Goal: Information Seeking & Learning: Learn about a topic

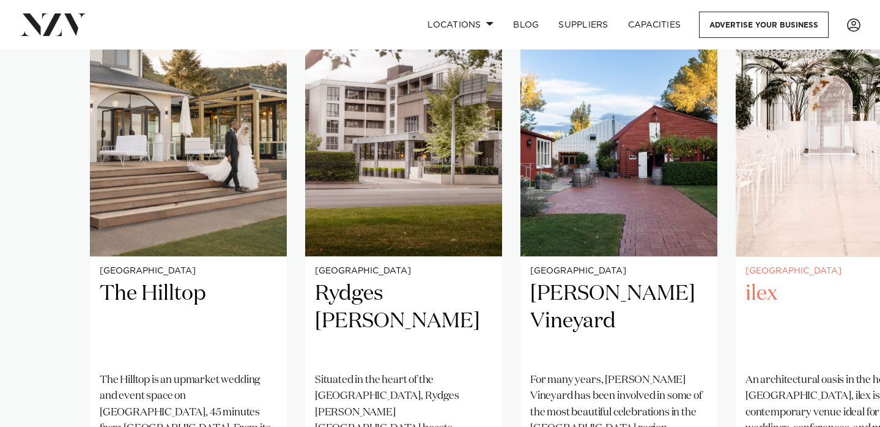
scroll to position [1080, 0]
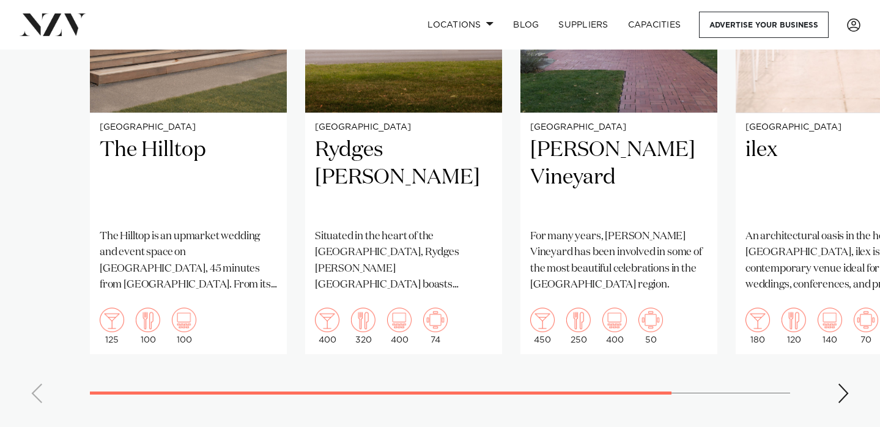
click at [846, 383] on div "Next slide" at bounding box center [843, 393] width 12 height 20
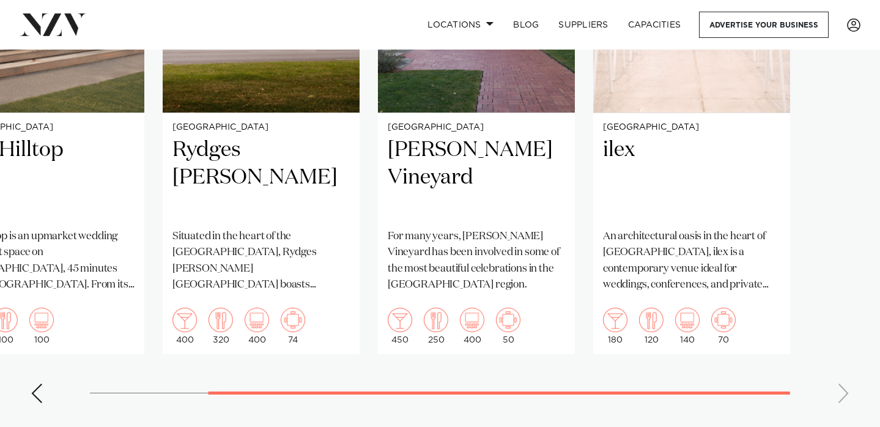
click at [846, 378] on swiper-container "Christchurch The Hilltop The Hilltop is an upmarket wedding and event space on …" at bounding box center [440, 130] width 880 height 564
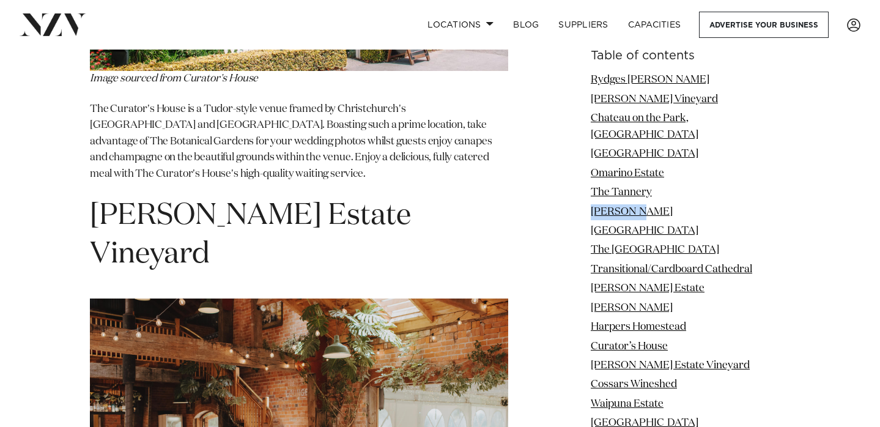
scroll to position [8031, 0]
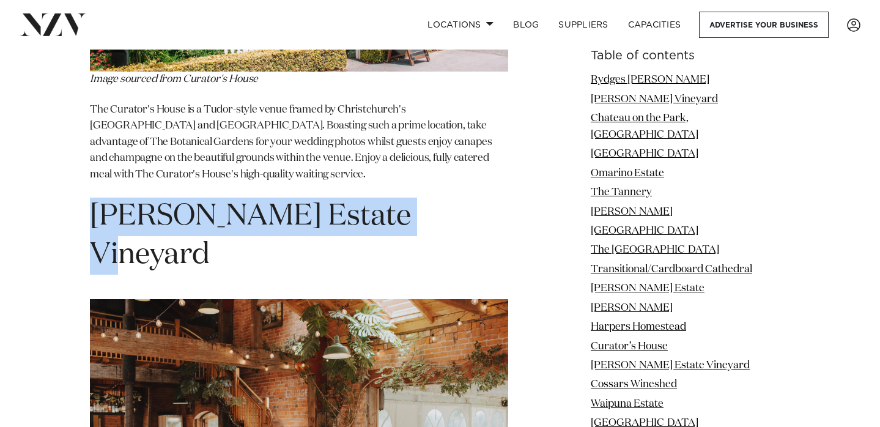
drag, startPoint x: 413, startPoint y: 127, endPoint x: 90, endPoint y: 120, distance: 322.9
click at [90, 197] on h1 "[PERSON_NAME] Estate Vineyard" at bounding box center [299, 235] width 418 height 77
copy span "[PERSON_NAME] Estate Vineyard"
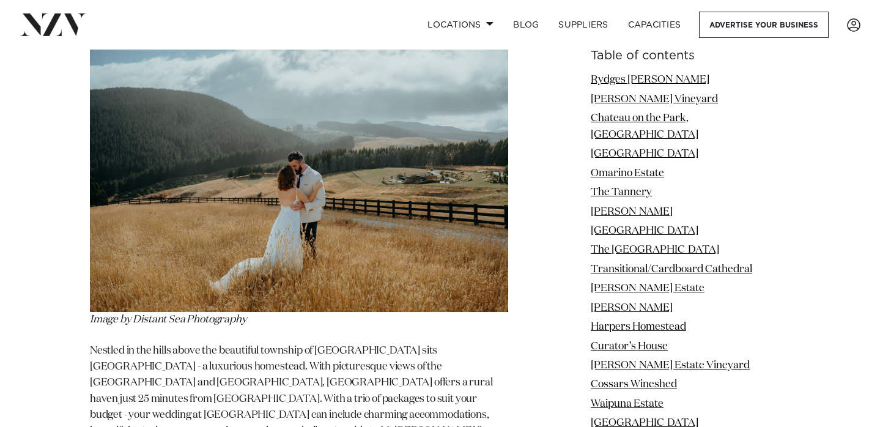
scroll to position [9236, 0]
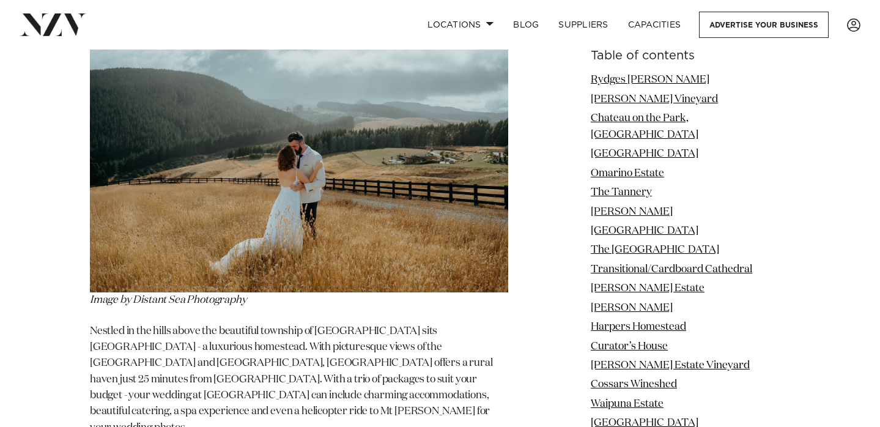
click at [348, 323] on p "Nestled in the hills above the beautiful township of [GEOGRAPHIC_DATA] sits [GE…" at bounding box center [299, 379] width 418 height 112
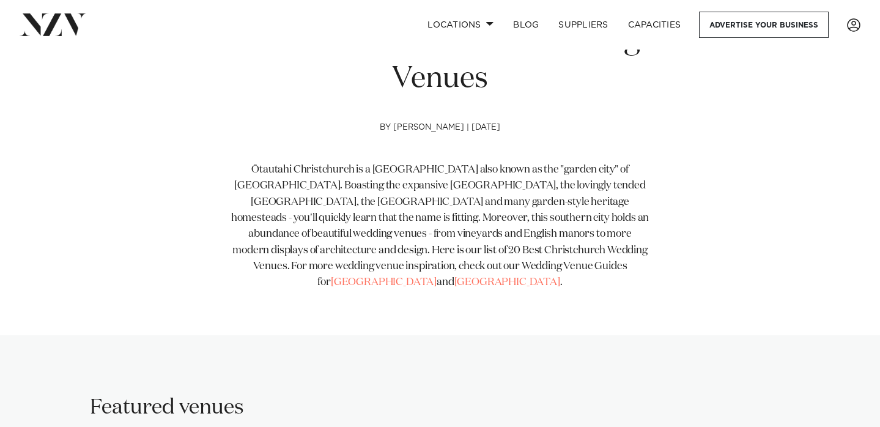
scroll to position [0, 0]
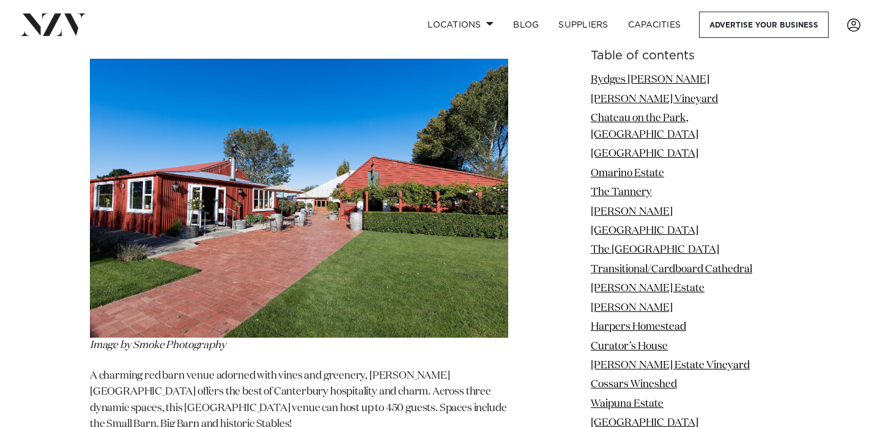
scroll to position [2054, 0]
